Goal: Information Seeking & Learning: Learn about a topic

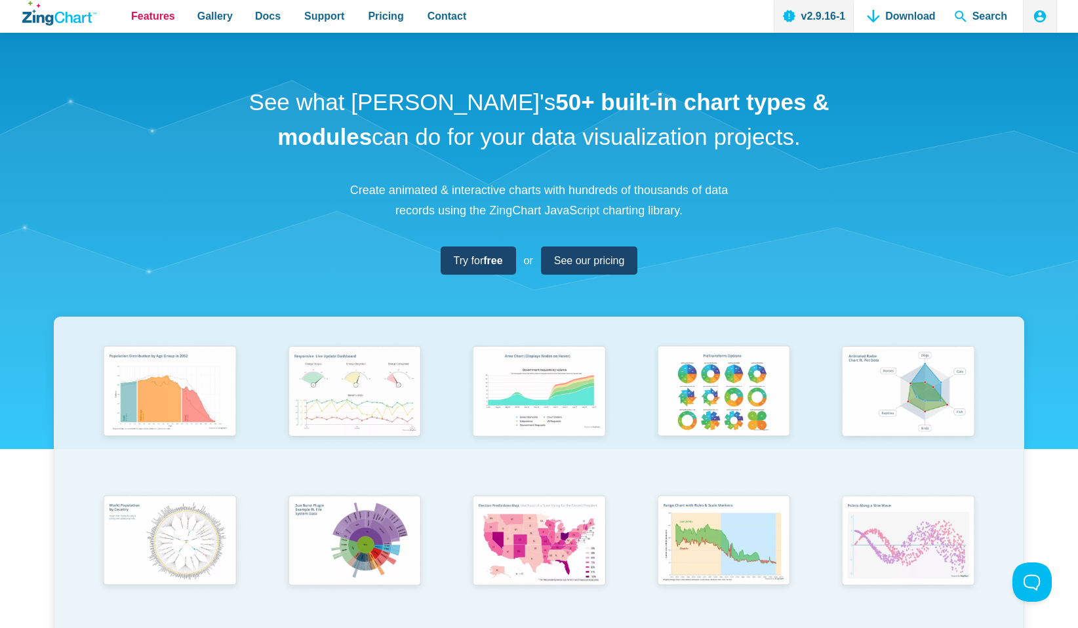
click at [144, 20] on span "Features" at bounding box center [153, 16] width 44 height 18
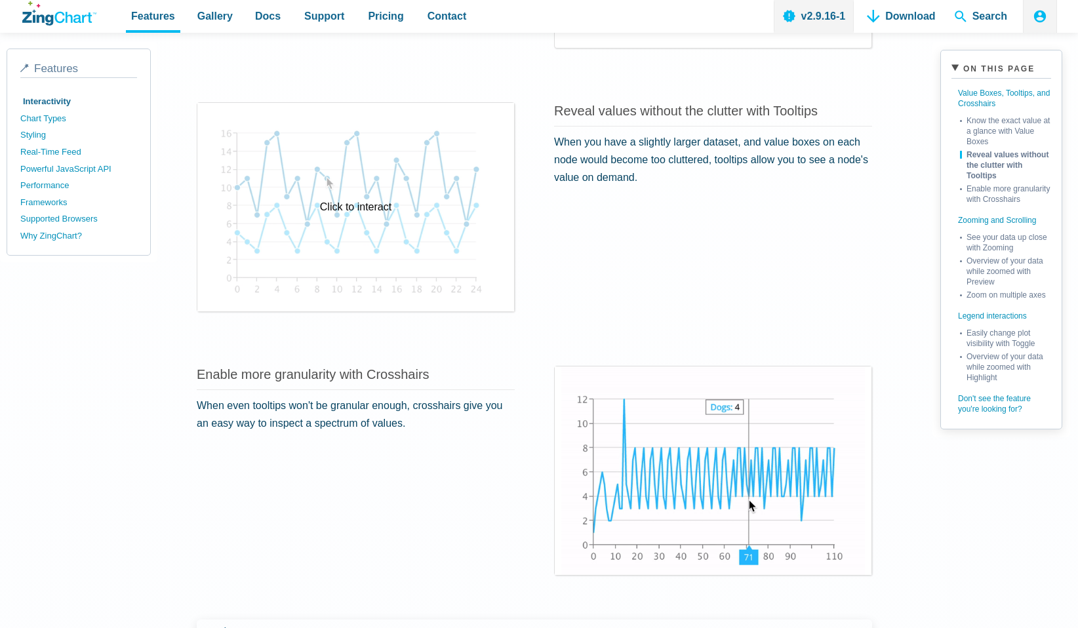
scroll to position [561, 0]
click at [427, 237] on div "Click to interact" at bounding box center [355, 206] width 317 height 208
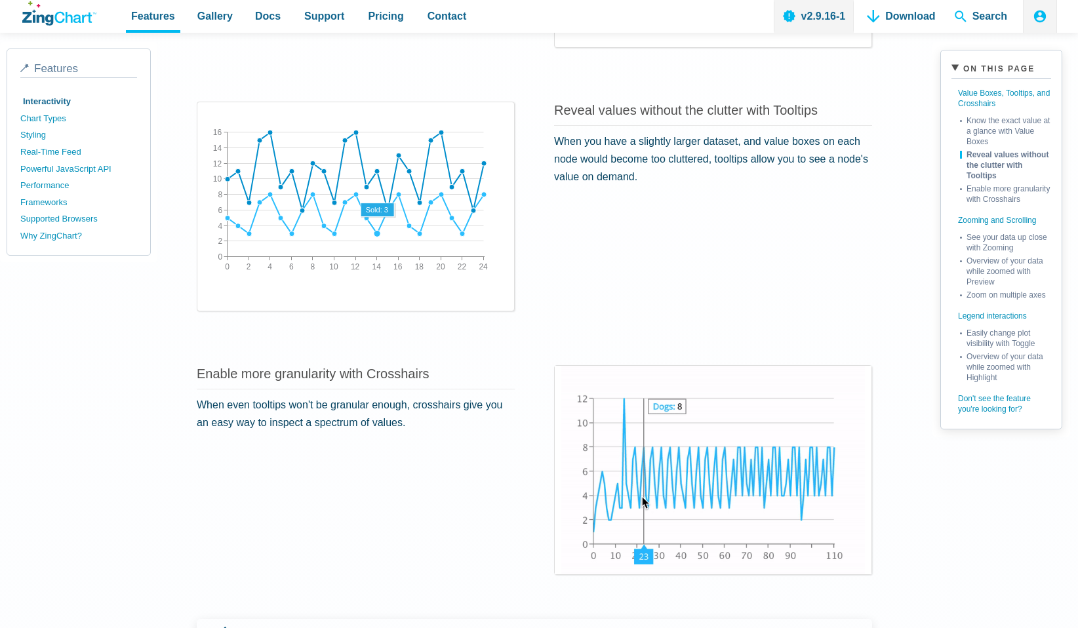
click at [208, 277] on area "App Content" at bounding box center [208, 277] width 0 height 0
drag, startPoint x: 377, startPoint y: 235, endPoint x: 382, endPoint y: 195, distance: 40.3
click at [208, 277] on map "App Content" at bounding box center [208, 277] width 0 height 0
drag, startPoint x: 387, startPoint y: 210, endPoint x: 456, endPoint y: 214, distance: 68.3
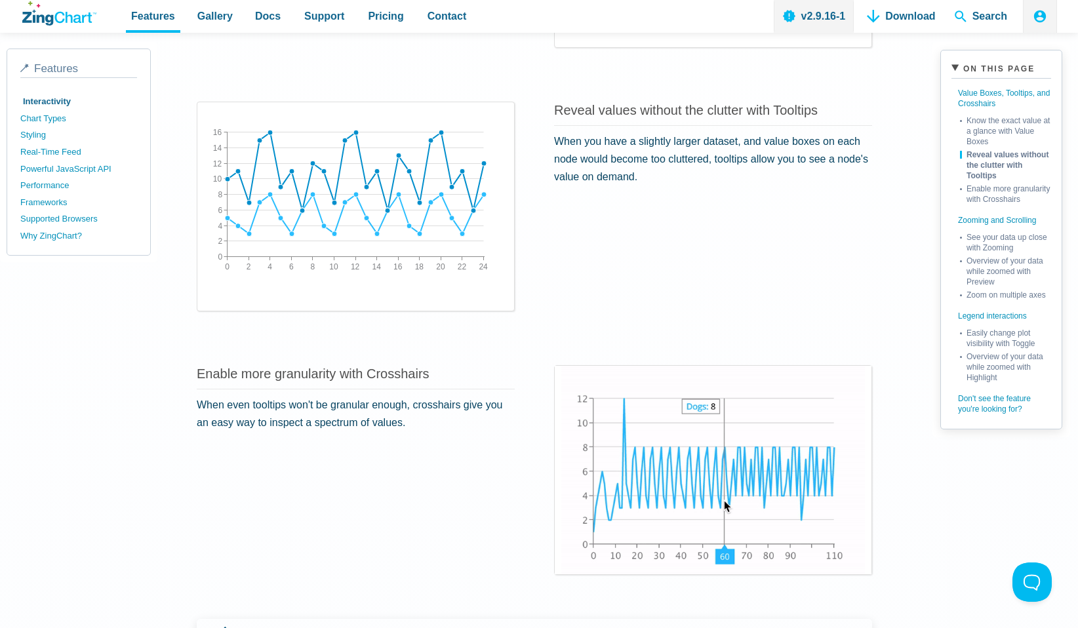
click at [456, 214] on div "0 24 2 4 6 8 10 12 14 16 18 20 22 0 16 2 4 6 8 10 12 14" at bounding box center [356, 195] width 296 height 164
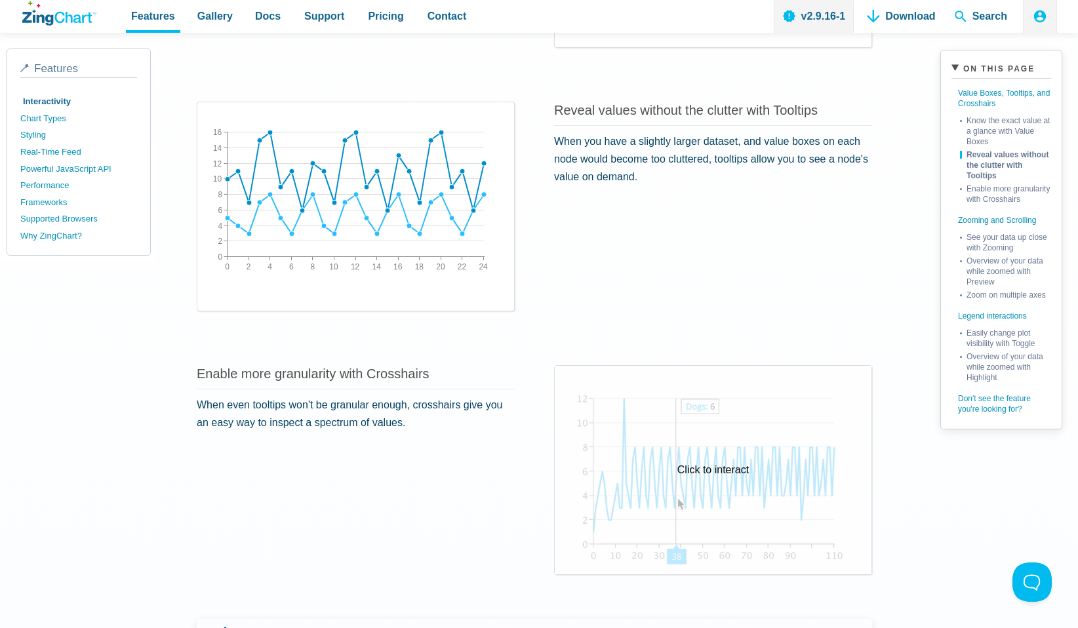
click at [689, 481] on div "Click to interact" at bounding box center [713, 470] width 317 height 208
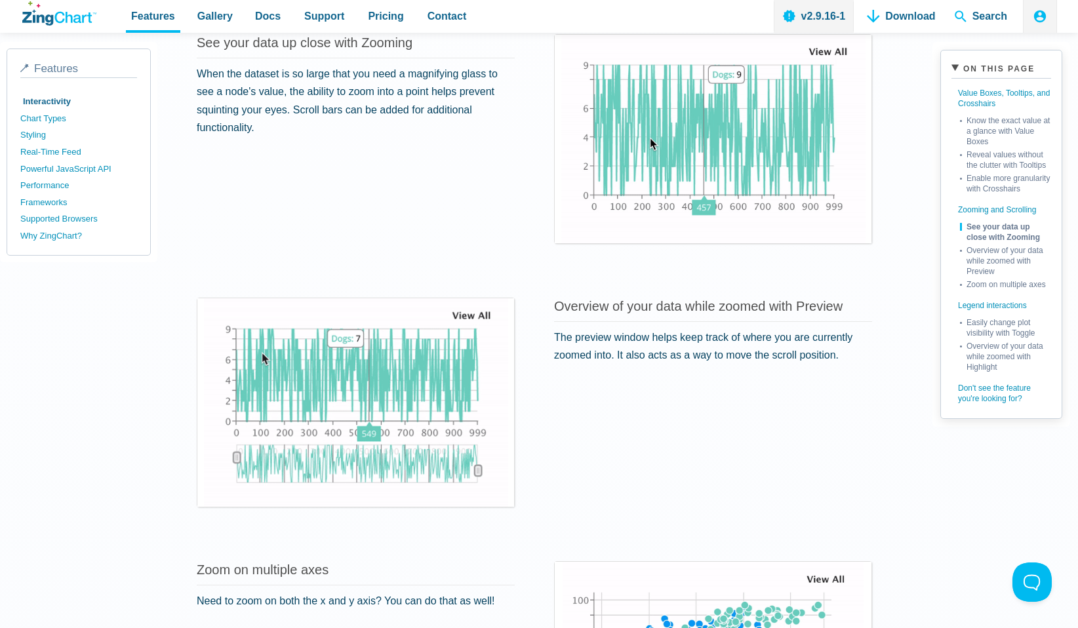
scroll to position [1308, 0]
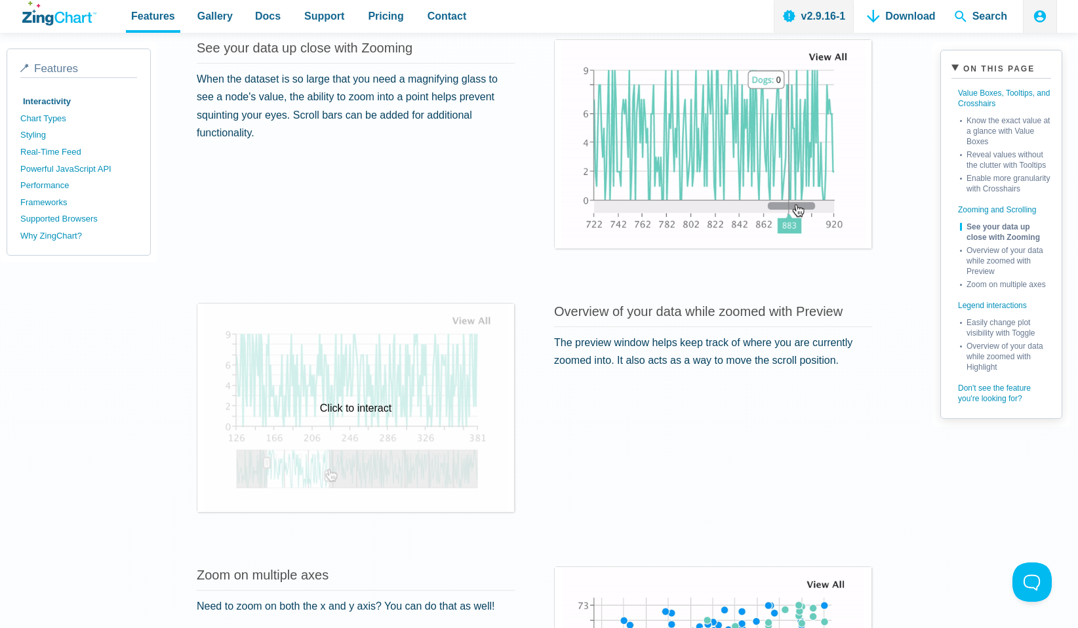
click at [363, 420] on div "Click to interact" at bounding box center [355, 408] width 317 height 208
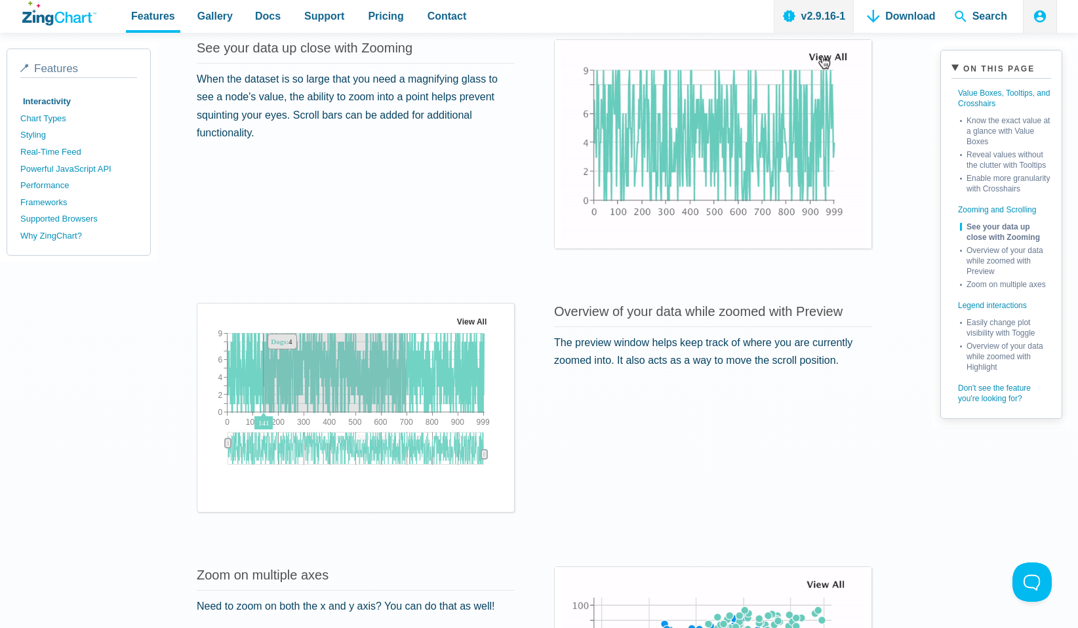
drag, startPoint x: 263, startPoint y: 383, endPoint x: 406, endPoint y: 389, distance: 143.7
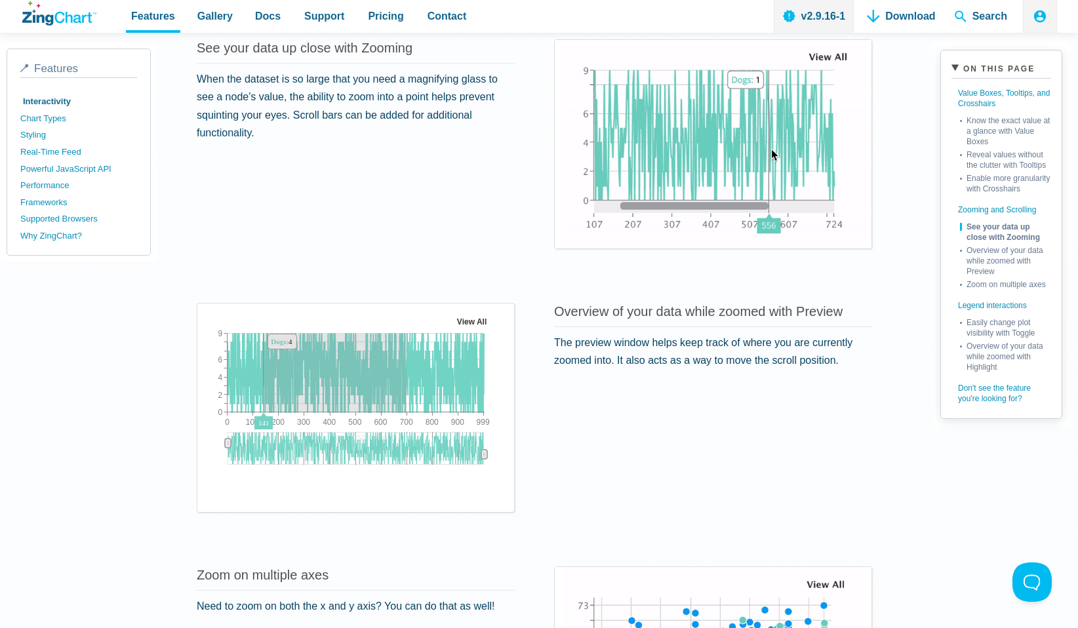
click at [406, 389] on img "App Content" at bounding box center [356, 396] width 296 height 164
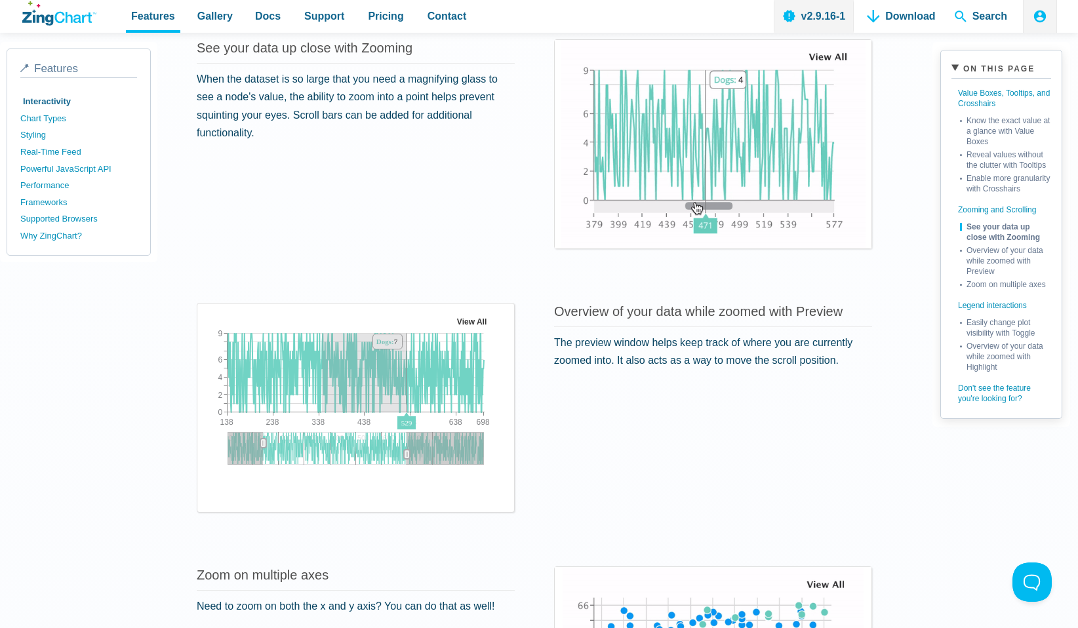
drag, startPoint x: 406, startPoint y: 389, endPoint x: 299, endPoint y: 396, distance: 107.7
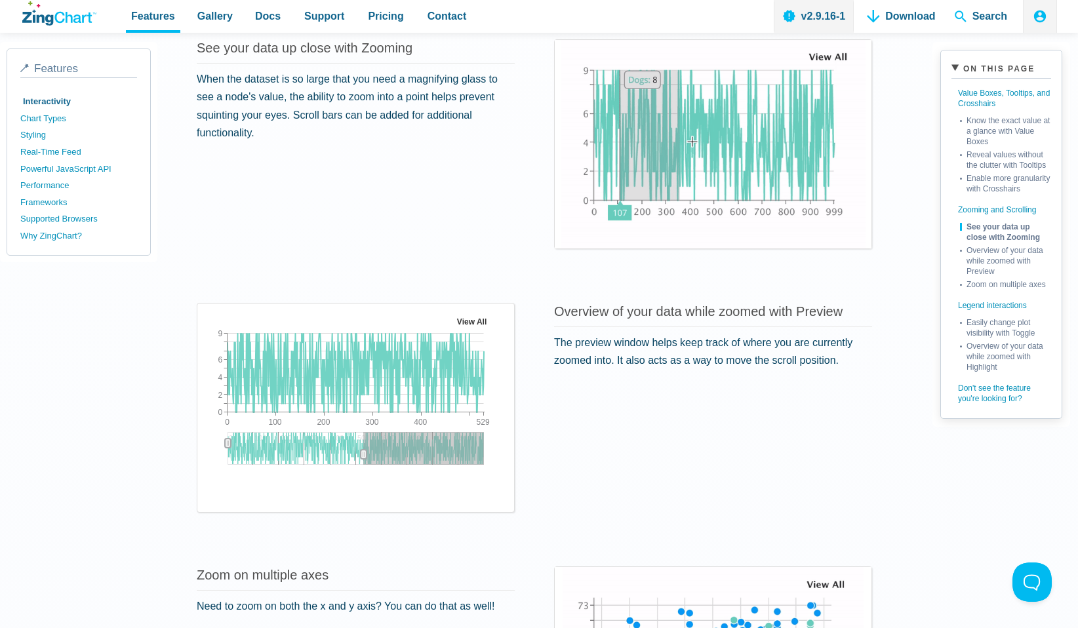
drag, startPoint x: 304, startPoint y: 442, endPoint x: 227, endPoint y: 453, distance: 78.1
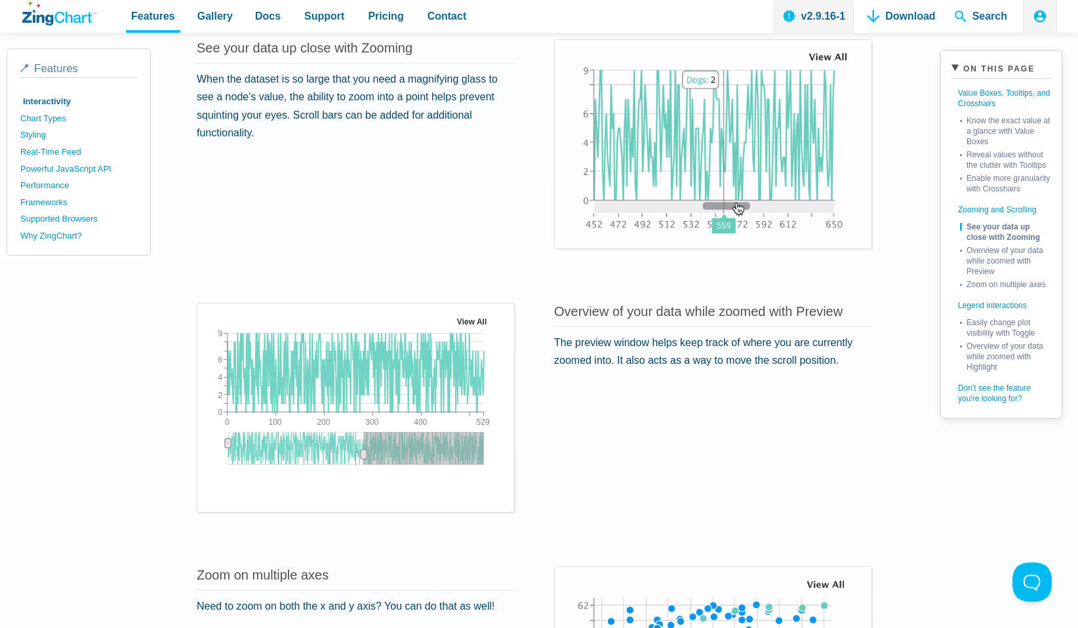
click at [227, 453] on div "App Content" at bounding box center [228, 443] width 20 height 24
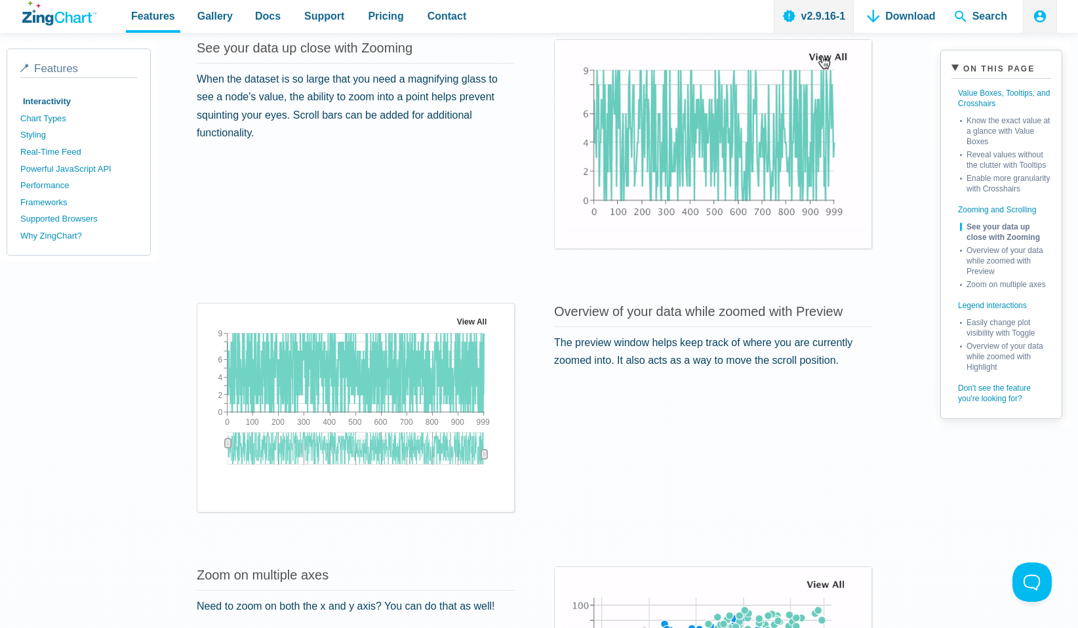
drag, startPoint x: 361, startPoint y: 450, endPoint x: 559, endPoint y: 463, distance: 197.7
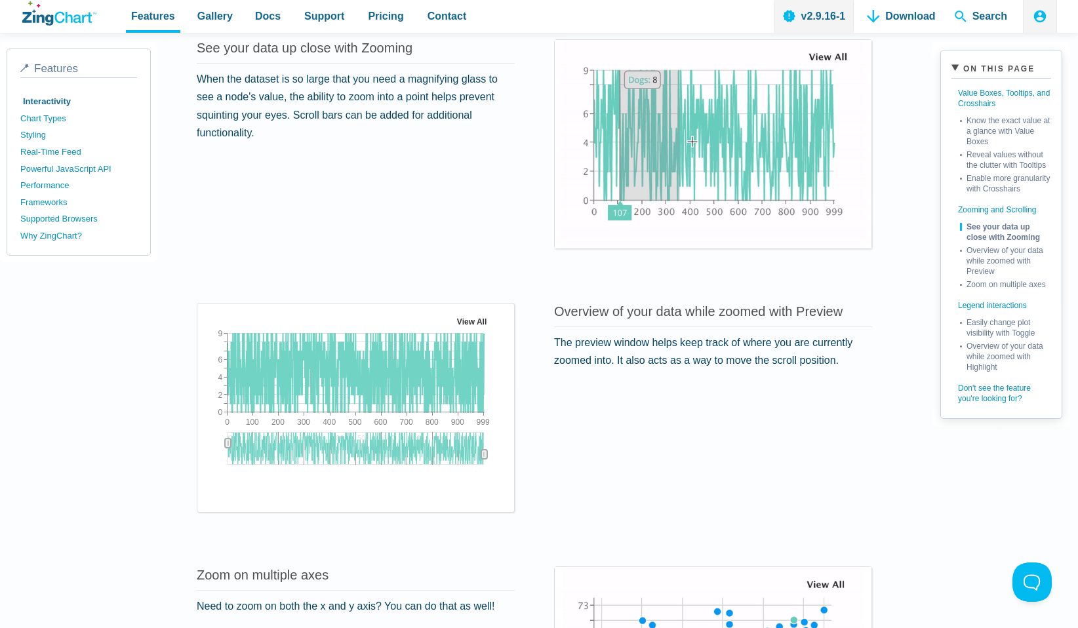
click at [558, 463] on div "Overview of your data while zoomed with Preview The preview window helps keep t…" at bounding box center [534, 408] width 675 height 232
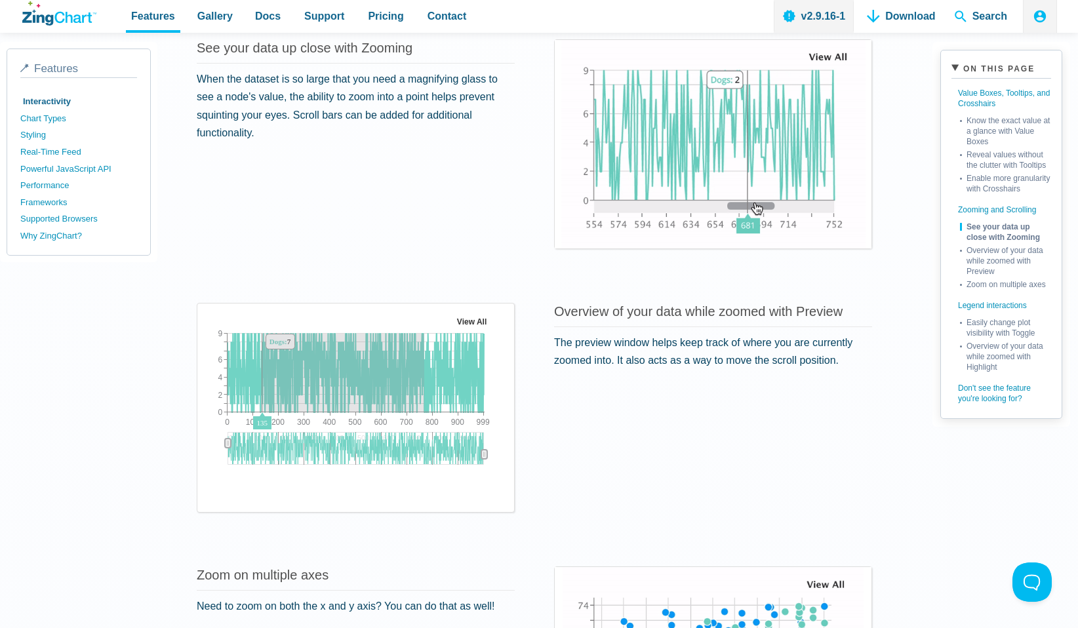
drag, startPoint x: 323, startPoint y: 364, endPoint x: 429, endPoint y: 364, distance: 106.2
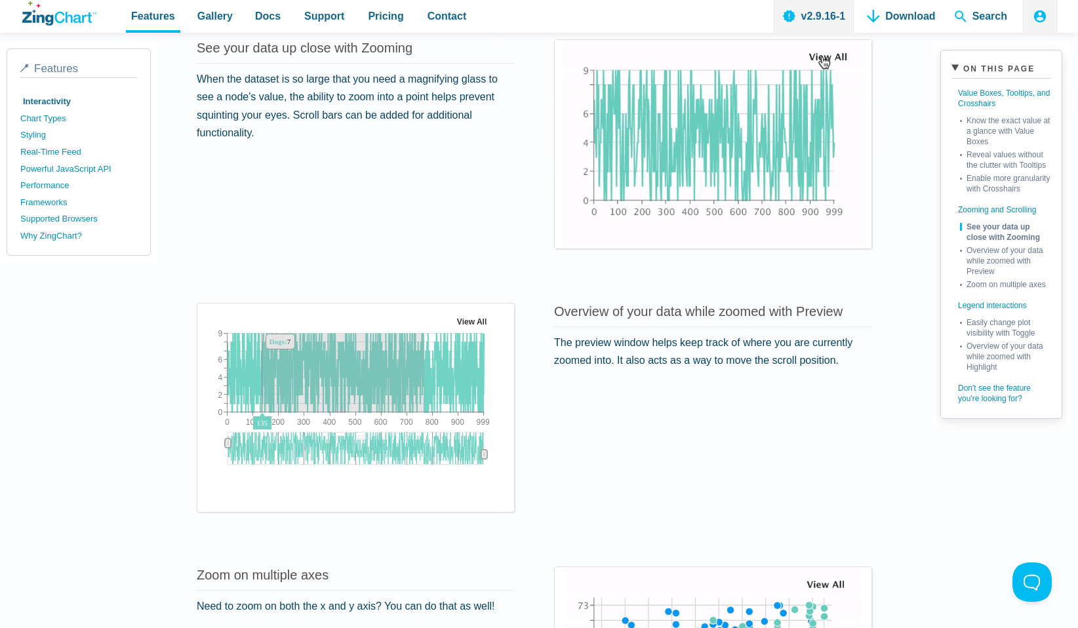
click at [429, 364] on img "App Content" at bounding box center [356, 396] width 296 height 164
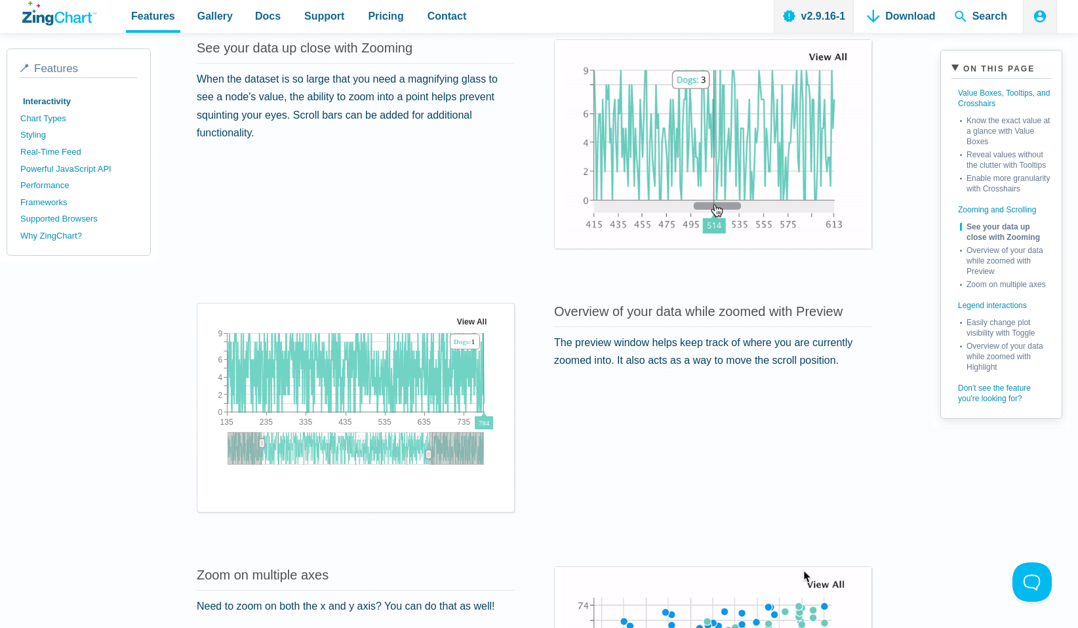
click at [631, 420] on section "Overview of your data while zoomed with Preview The preview window helps keep t…" at bounding box center [713, 408] width 318 height 210
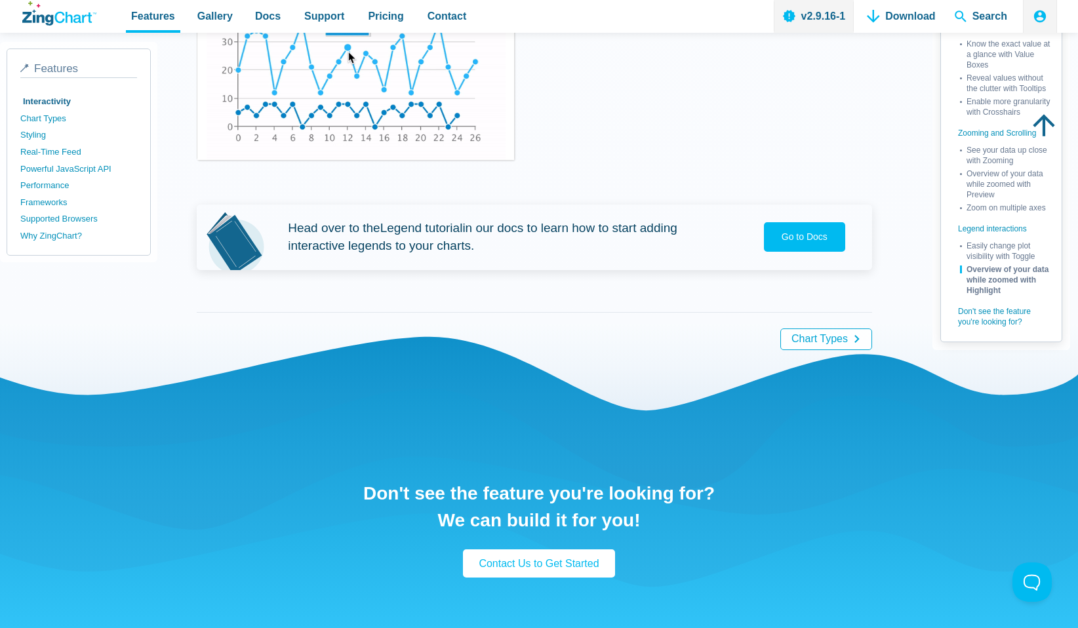
scroll to position [2609, 0]
